Goal: Find contact information: Find contact information

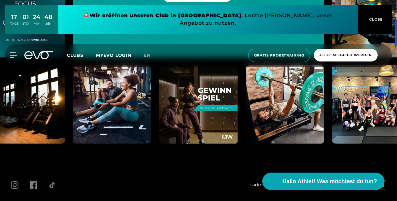
scroll to position [2251, 0]
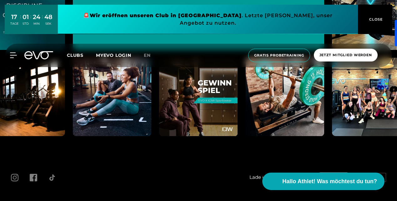
click at [77, 201] on span "Impressum" at bounding box center [81, 205] width 22 height 5
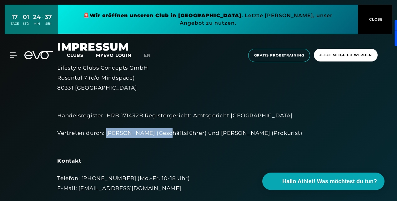
drag, startPoint x: 107, startPoint y: 134, endPoint x: 162, endPoint y: 135, distance: 55.0
click at [162, 135] on div "Vertreten durch: [PERSON_NAME] (Geschäftsführer) und [PERSON_NAME] (Prokurist)" at bounding box center [198, 138] width 282 height 20
drag, startPoint x: 162, startPoint y: 135, endPoint x: 157, endPoint y: 135, distance: 5.6
click at [157, 135] on div "Vertreten durch: [PERSON_NAME] (Geschäftsführer) und [PERSON_NAME] (Prokurist)" at bounding box center [198, 138] width 282 height 20
drag, startPoint x: 106, startPoint y: 133, endPoint x: 162, endPoint y: 134, distance: 56.2
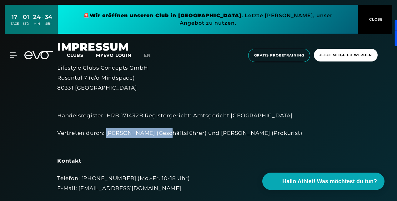
click at [162, 134] on div "Vertreten durch: [PERSON_NAME] (Geschäftsführer) und [PERSON_NAME] (Prokurist)" at bounding box center [198, 138] width 282 height 20
copy div "[PERSON_NAME]"
